Goal: Transaction & Acquisition: Obtain resource

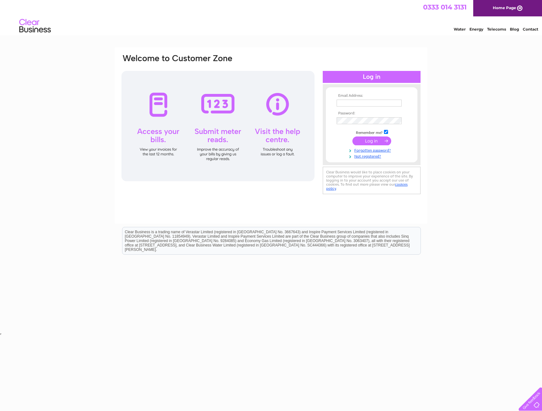
type input "[PERSON_NAME][EMAIL_ADDRESS][DOMAIN_NAME]"
click at [370, 141] on input "submit" at bounding box center [371, 141] width 39 height 9
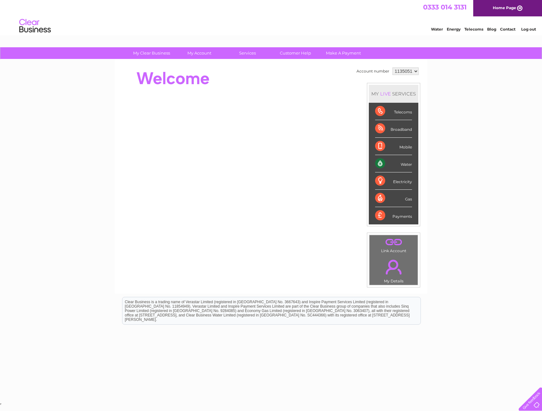
click at [410, 73] on select "1135051 1144595" at bounding box center [405, 72] width 26 height 8
select select "1144595"
click at [392, 68] on select "1135051 1144595" at bounding box center [405, 72] width 26 height 8
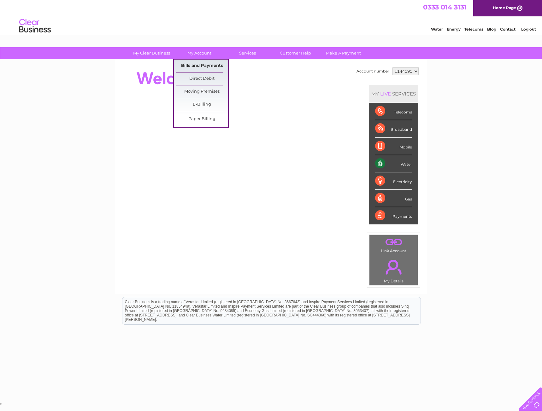
click at [204, 65] on link "Bills and Payments" at bounding box center [202, 66] width 52 height 13
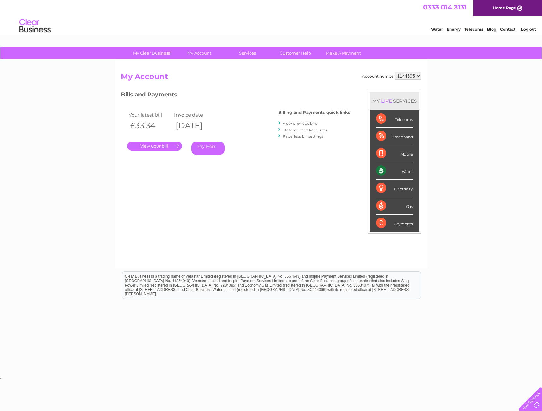
click at [165, 147] on link "." at bounding box center [154, 146] width 55 height 9
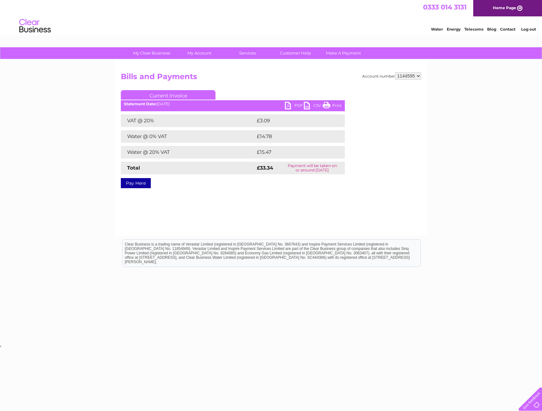
click at [295, 106] on link "PDF" at bounding box center [294, 106] width 19 height 9
click at [417, 182] on div "Account number 1135051 1144595 Bills and Payments Current Invoice PDF CSV Print" at bounding box center [271, 129] width 300 height 114
